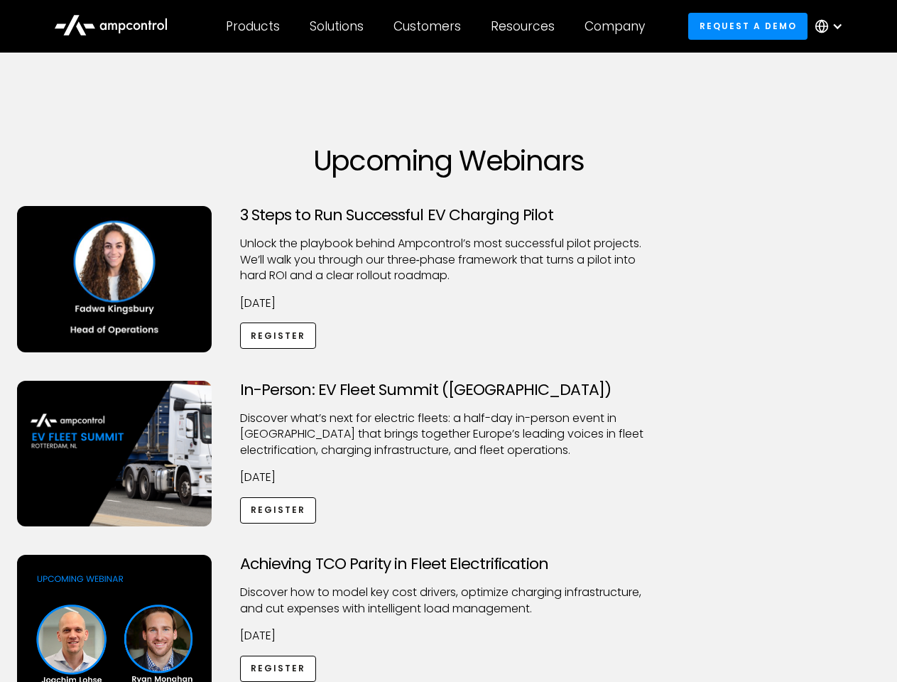
click at [437, 26] on div "Customers" at bounding box center [427, 26] width 67 height 16
click at [252, 26] on div "Products" at bounding box center [253, 26] width 54 height 16
click at [337, 26] on div "Solutions" at bounding box center [337, 26] width 54 height 16
click at [430, 26] on div "Customers" at bounding box center [427, 26] width 67 height 16
click at [526, 26] on div "Resources" at bounding box center [523, 26] width 64 height 16
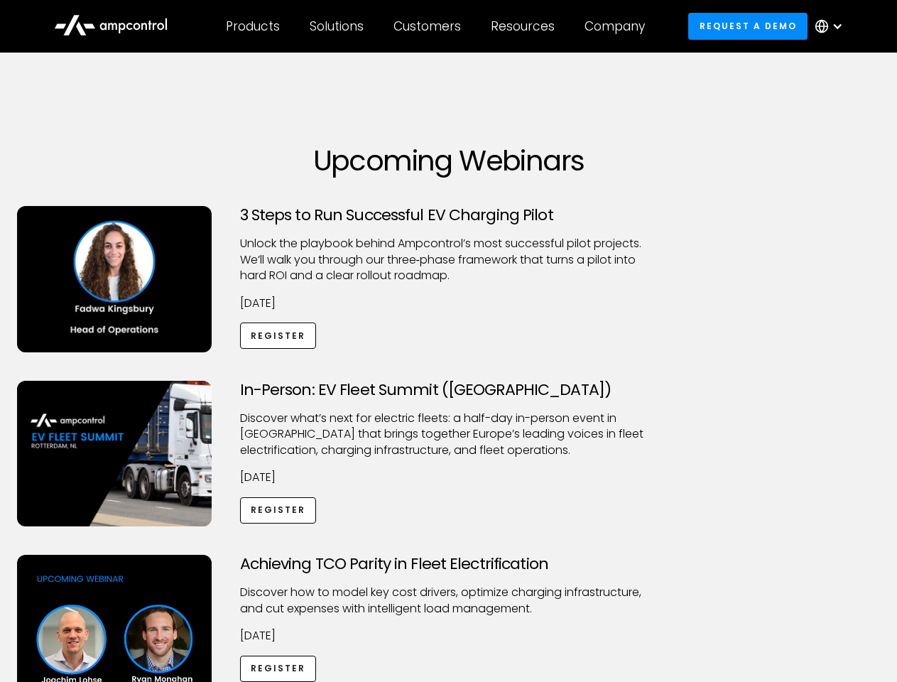
click at [620, 26] on div "Company" at bounding box center [615, 26] width 60 height 16
click at [833, 26] on div at bounding box center [837, 26] width 11 height 11
